Goal: Task Accomplishment & Management: Manage account settings

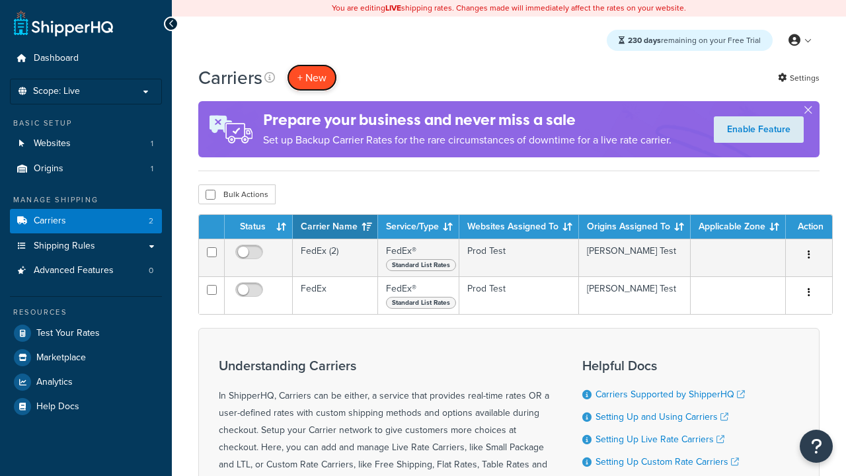
click at [312, 77] on button "+ New" at bounding box center [312, 77] width 50 height 27
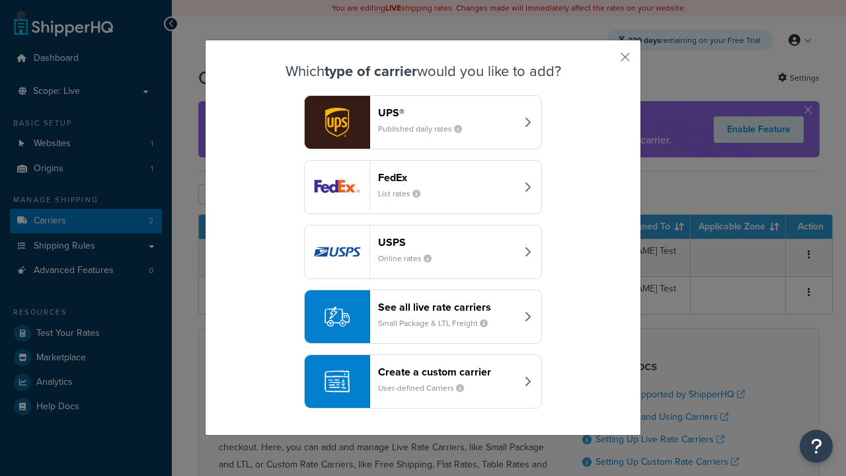
click at [423, 187] on div "FedEx List rates" at bounding box center [447, 187] width 138 height 32
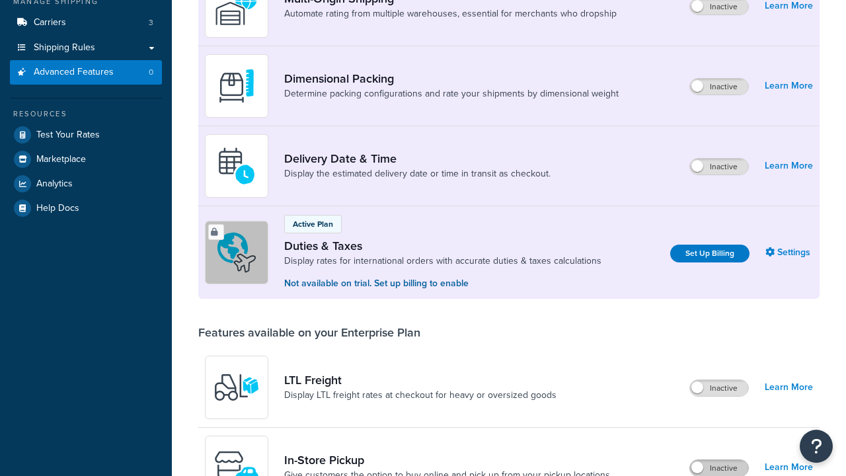
click at [719, 460] on label "Inactive" at bounding box center [719, 468] width 58 height 16
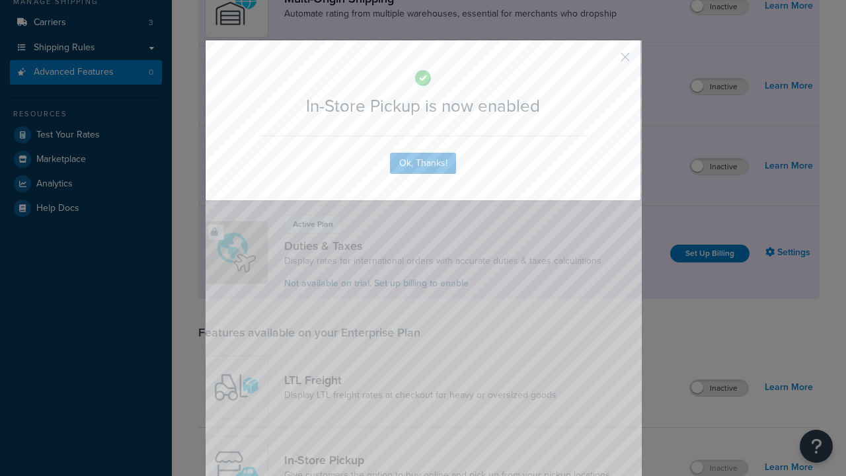
scroll to position [428, 0]
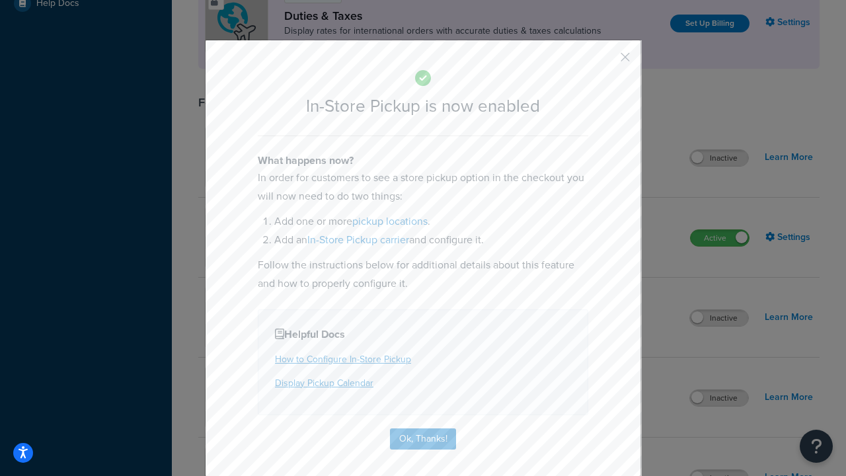
click at [605, 61] on button "button" at bounding box center [605, 61] width 3 height 3
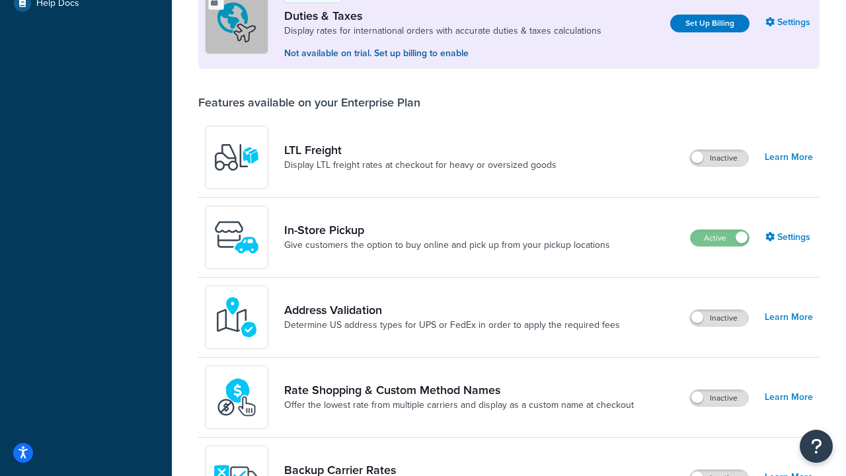
scroll to position [403, 0]
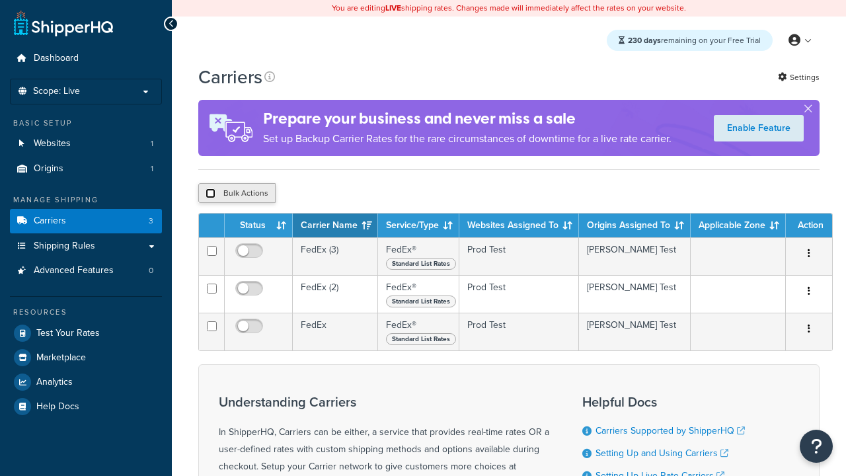
click at [210, 195] on input "checkbox" at bounding box center [210, 193] width 10 height 10
checkbox input "true"
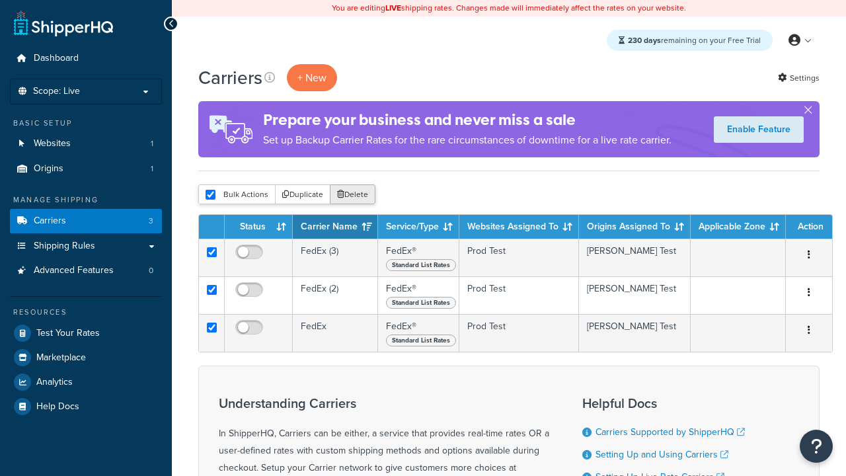
click at [355, 195] on button "Delete" at bounding box center [353, 194] width 46 height 20
